Goal: Transaction & Acquisition: Download file/media

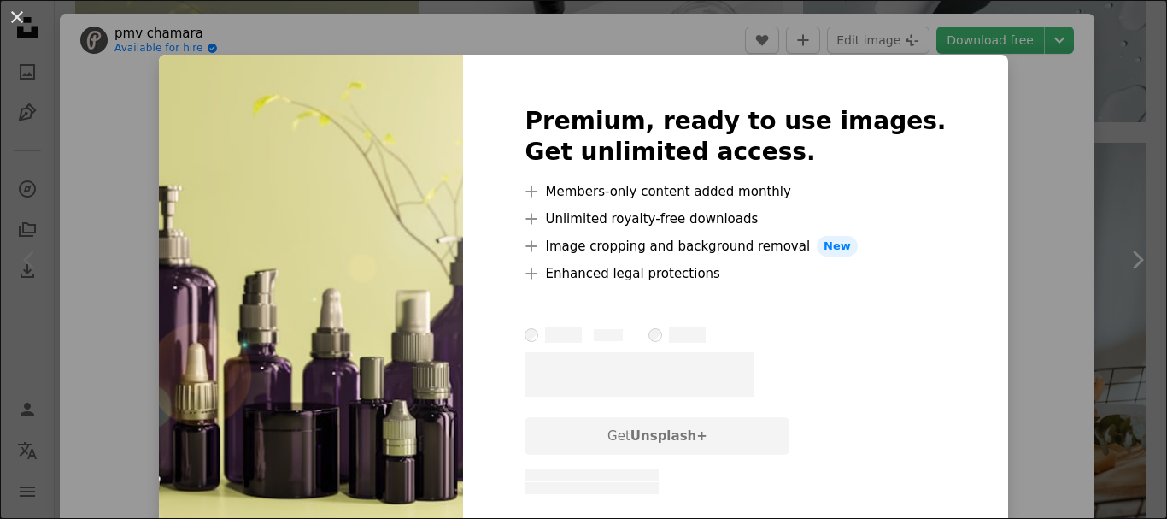
scroll to position [0, 491]
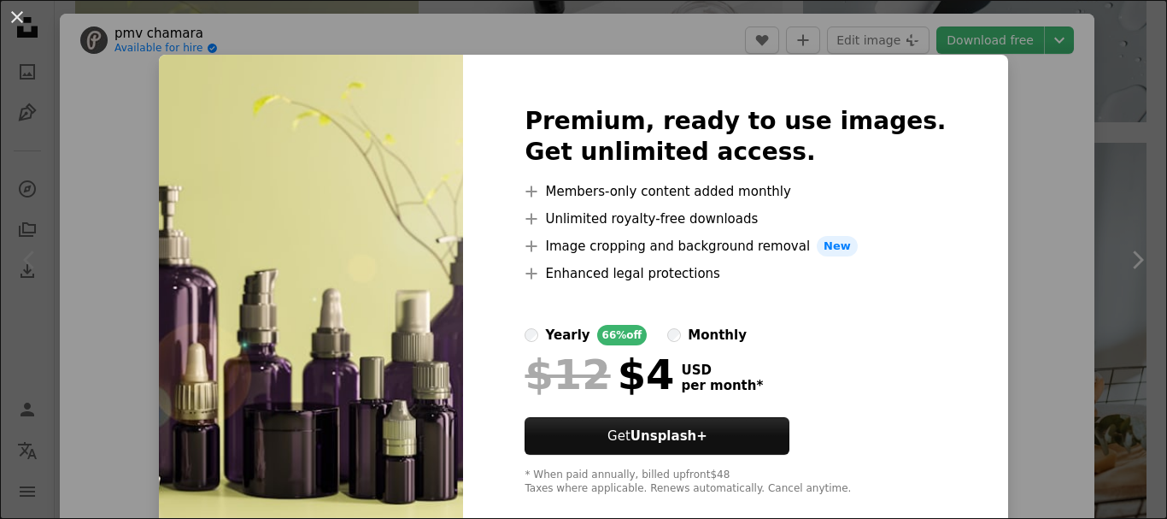
click at [923, 27] on div "An X shape Premium, ready to use images. Get unlimited access. A plus sign Memb…" at bounding box center [583, 259] width 1167 height 519
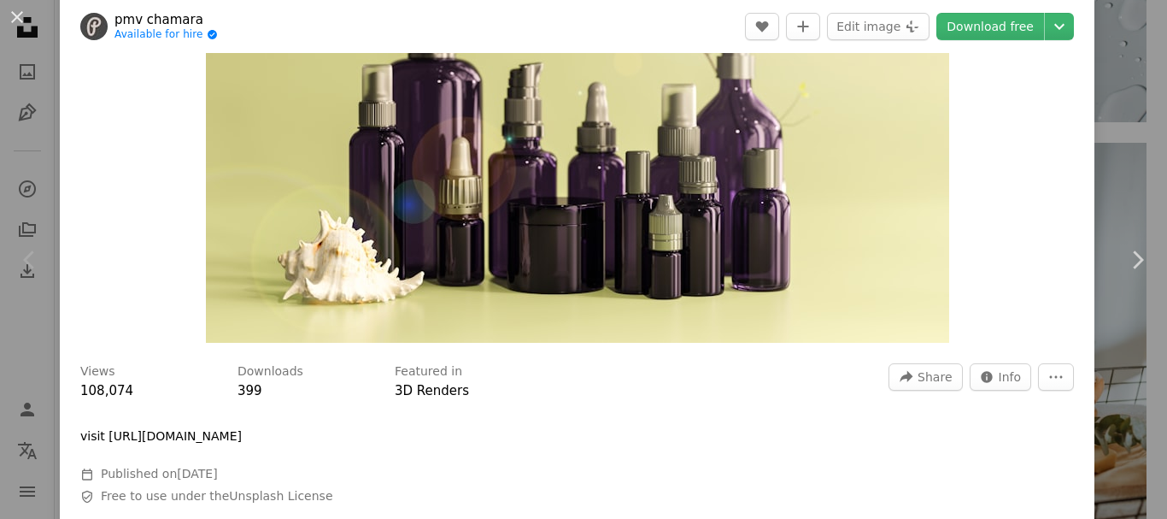
scroll to position [171, 0]
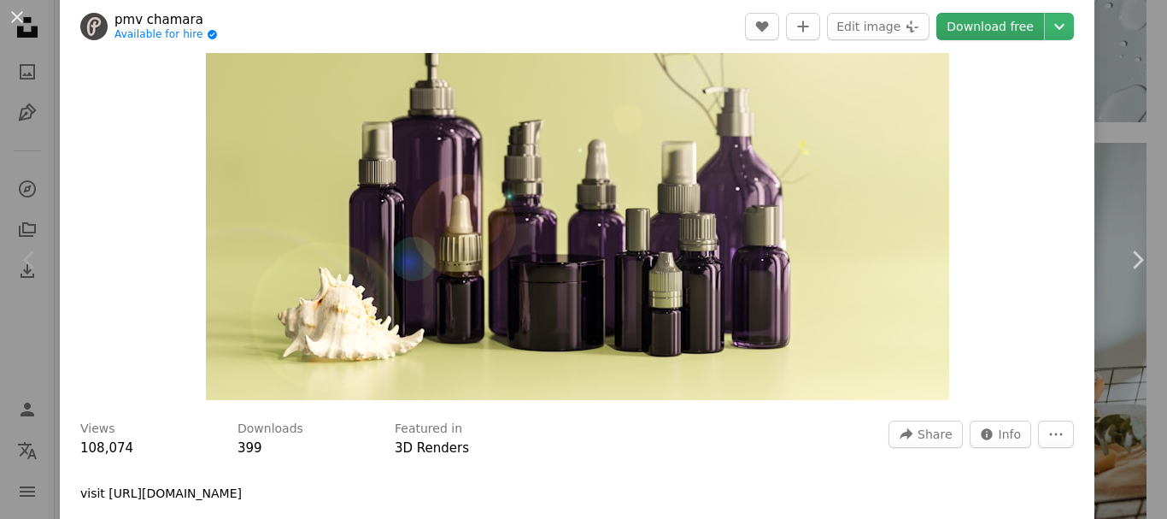
click at [974, 30] on link "Download free" at bounding box center [991, 26] width 108 height 27
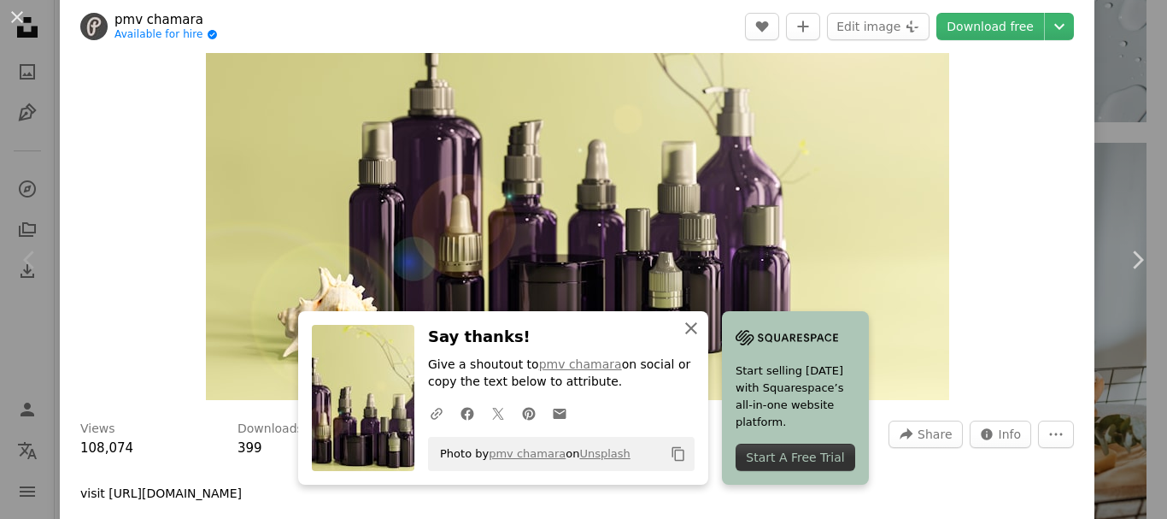
click at [685, 326] on icon "button" at bounding box center [691, 328] width 12 height 12
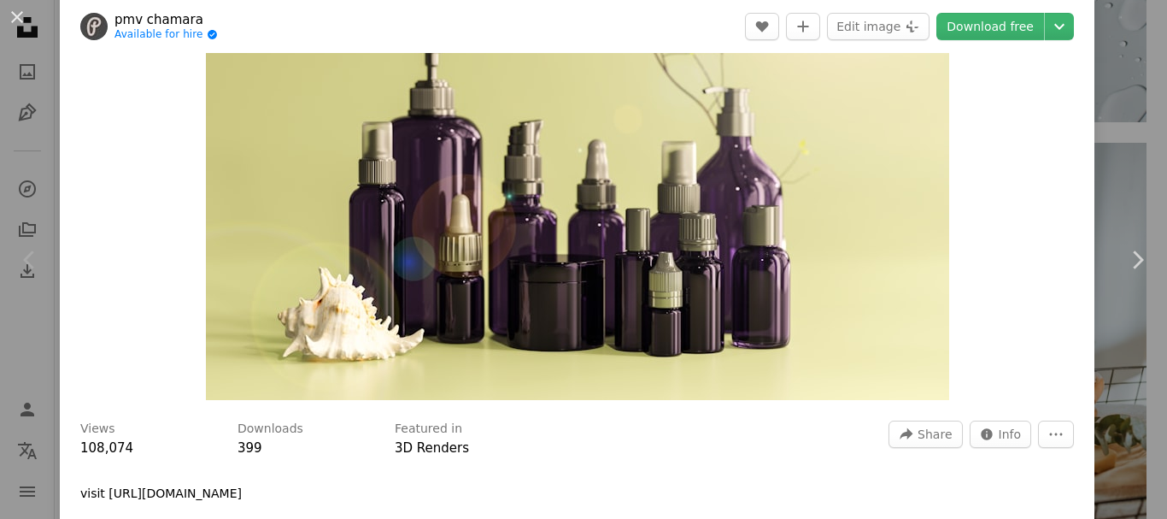
click at [1001, 119] on div "Zoom in" at bounding box center [577, 152] width 1035 height 513
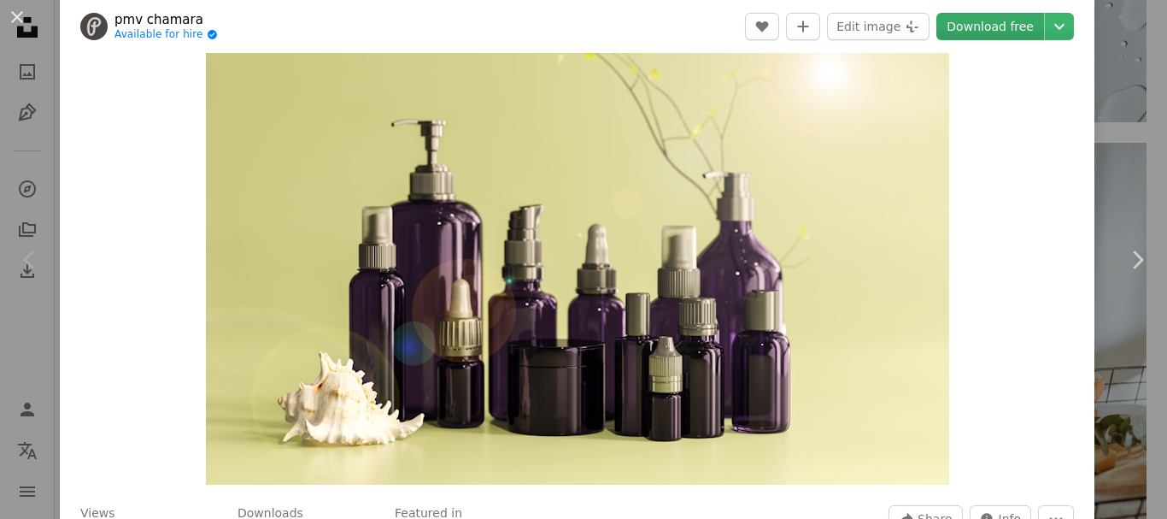
scroll to position [85, 0]
click at [1025, 120] on div "Zoom in" at bounding box center [577, 237] width 1035 height 513
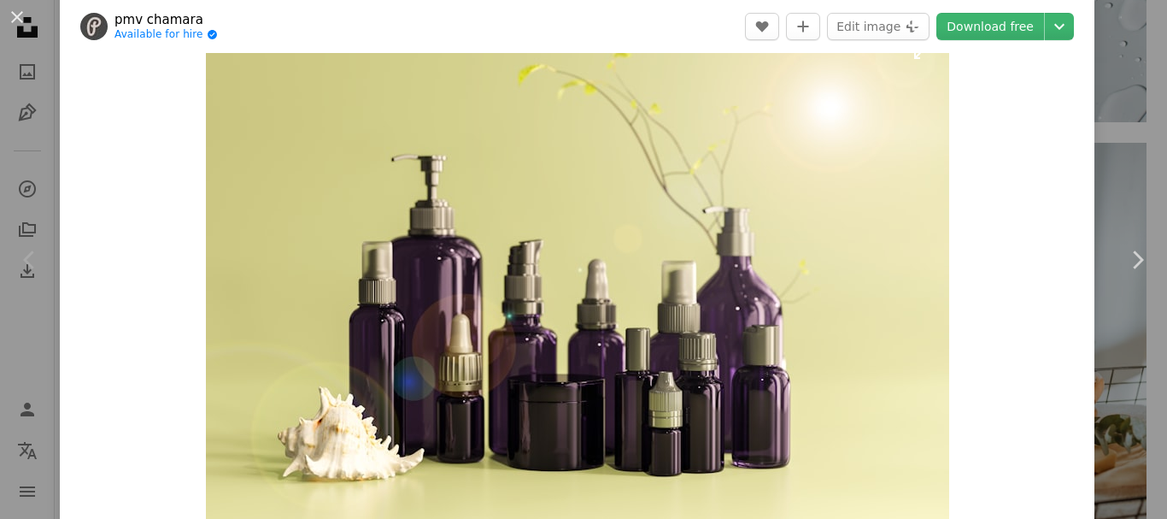
scroll to position [0, 0]
